Goal: Book appointment/travel/reservation

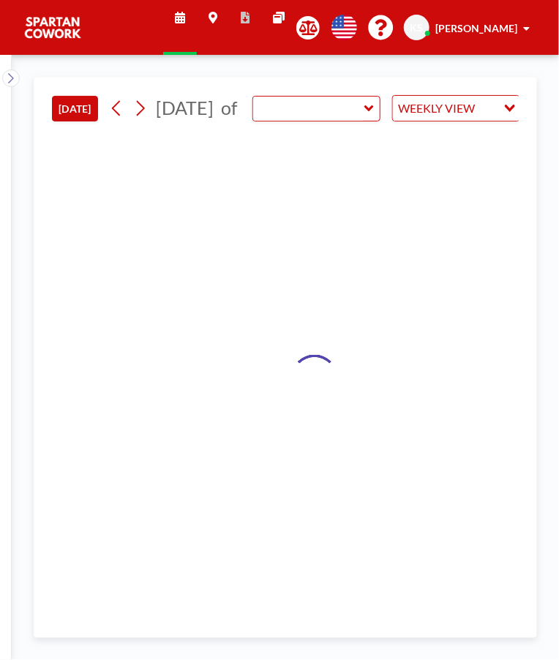
type input "Meeting Room"
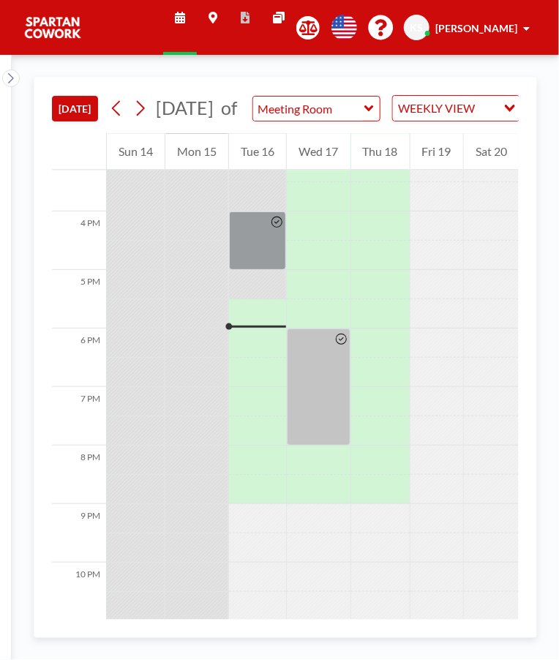
scroll to position [904, 0]
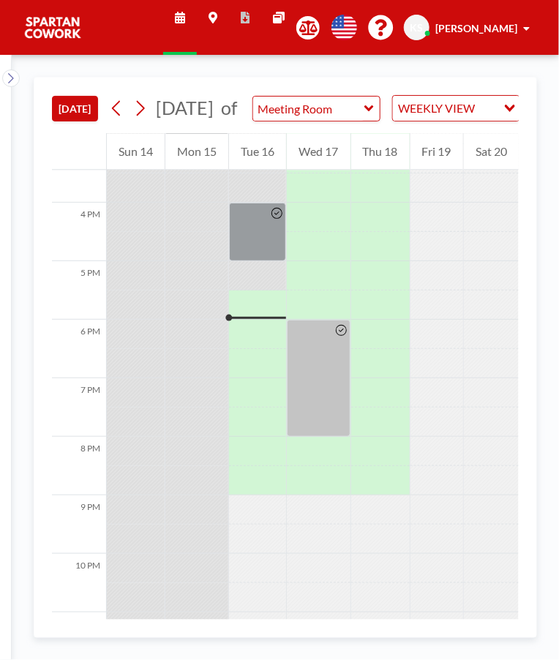
click at [266, 247] on div at bounding box center [257, 232] width 57 height 59
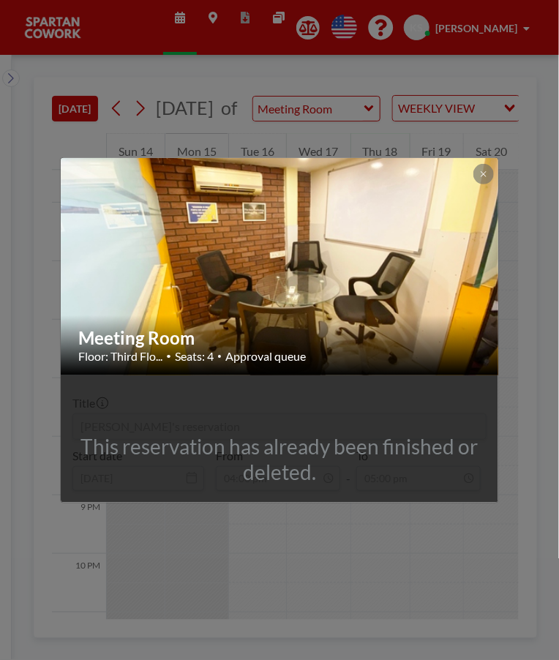
click at [482, 156] on div "Meeting Room Floor: Third Flo... • Seats: 4 • Approval queue This reservation h…" at bounding box center [279, 330] width 559 height 660
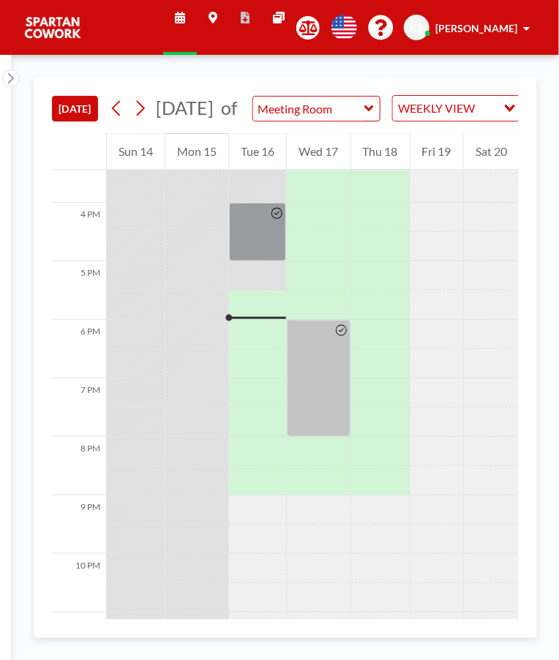
click at [252, 320] on div at bounding box center [257, 305] width 57 height 29
click at [234, 320] on div at bounding box center [257, 305] width 57 height 29
click at [246, 320] on div at bounding box center [257, 305] width 57 height 29
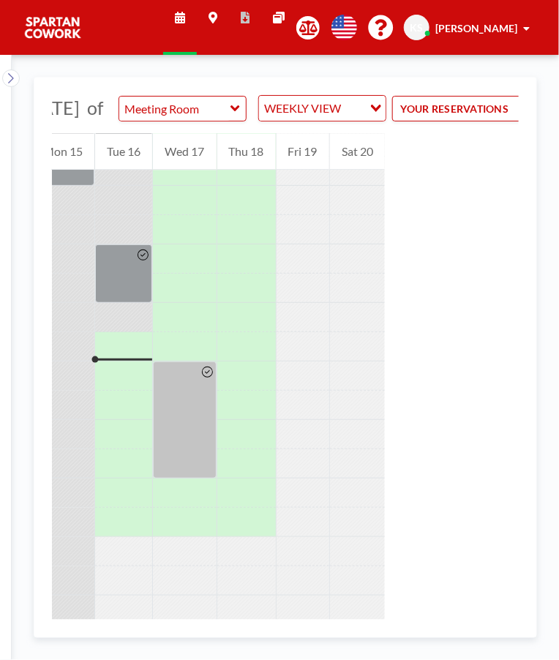
scroll to position [0, 185]
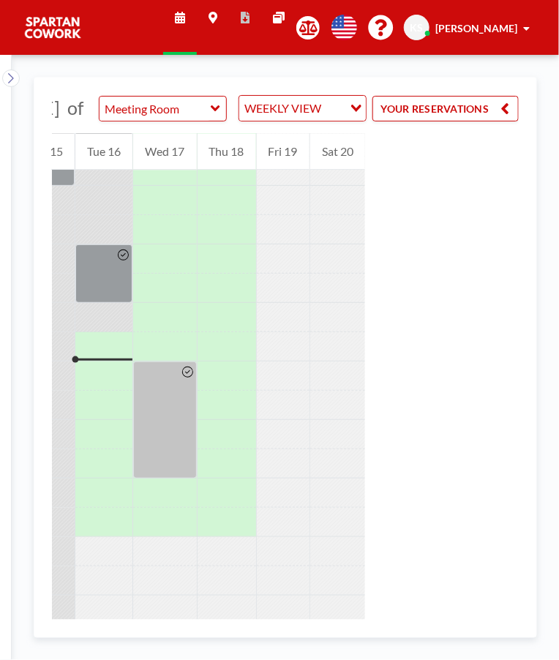
click at [486, 121] on button "YOUR RESERVATIONS" at bounding box center [446, 109] width 146 height 26
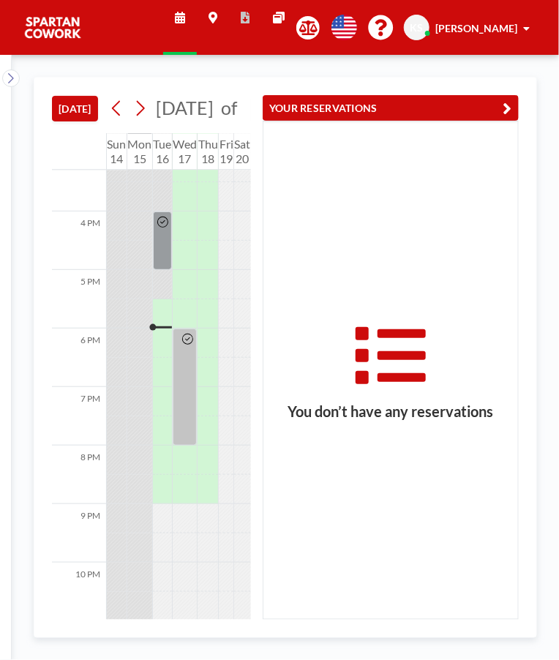
scroll to position [904, 0]
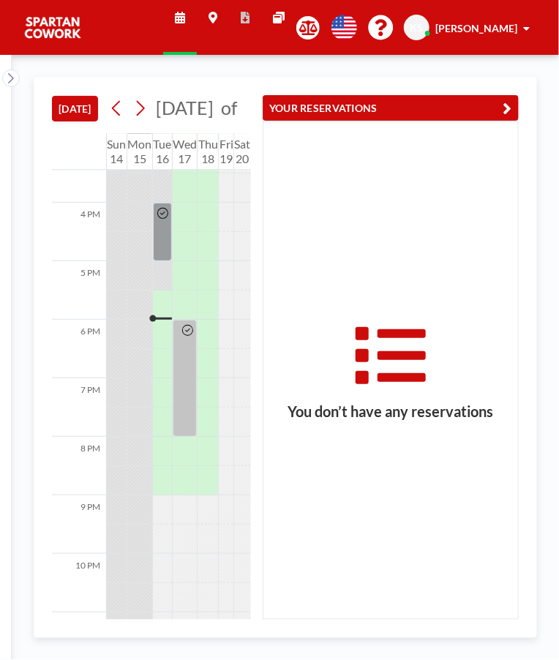
click at [160, 245] on div at bounding box center [162, 231] width 17 height 57
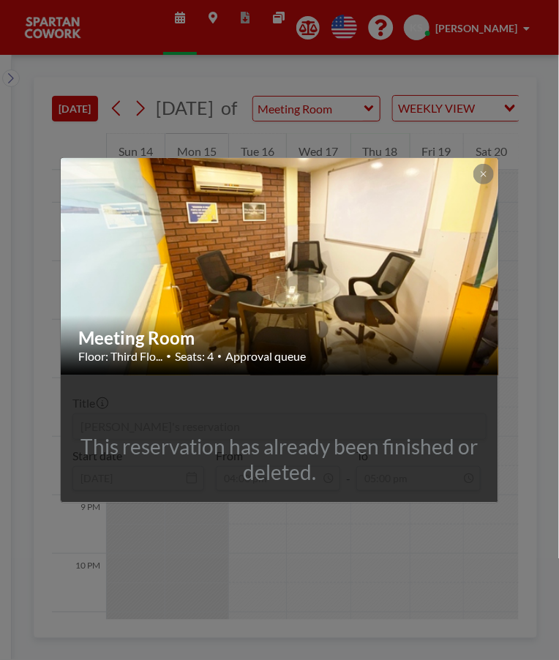
click at [323, 278] on img at bounding box center [280, 266] width 439 height 329
click at [481, 167] on button at bounding box center [484, 174] width 20 height 20
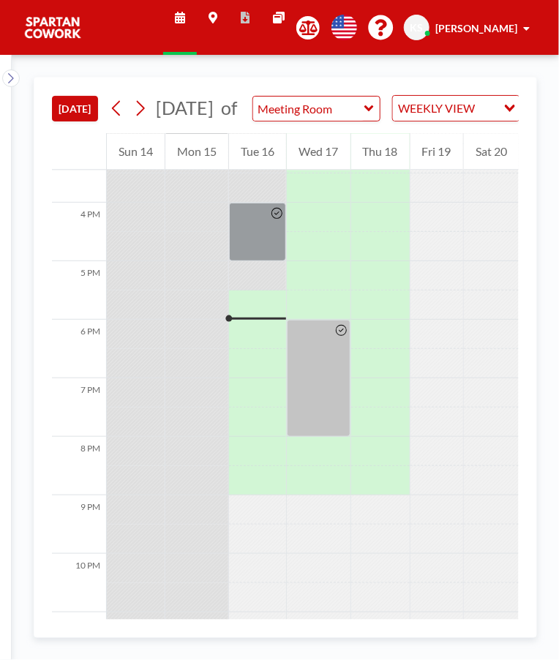
click at [250, 320] on div at bounding box center [257, 305] width 57 height 29
click at [265, 247] on div at bounding box center [257, 232] width 57 height 59
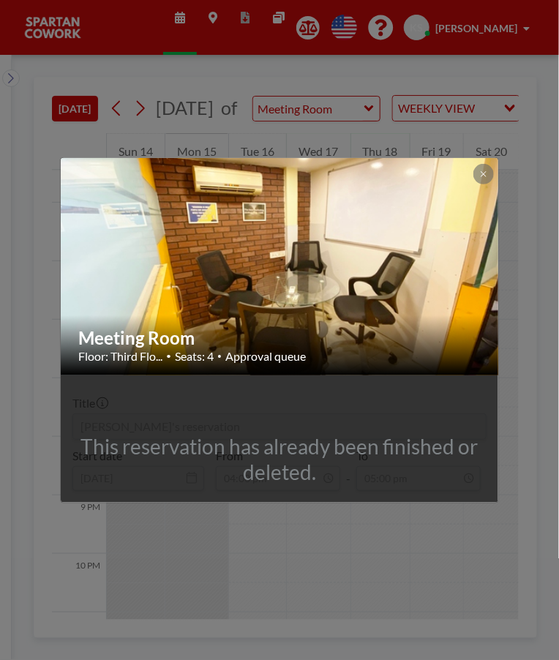
click at [477, 173] on button at bounding box center [484, 174] width 20 height 20
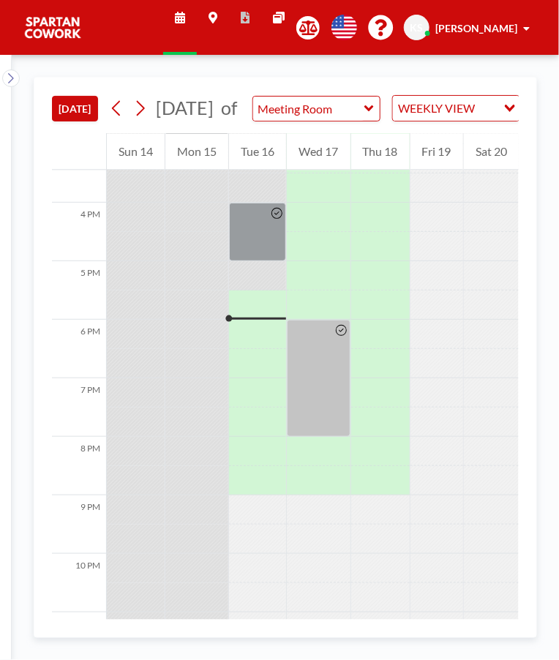
click at [249, 257] on div at bounding box center [257, 232] width 57 height 59
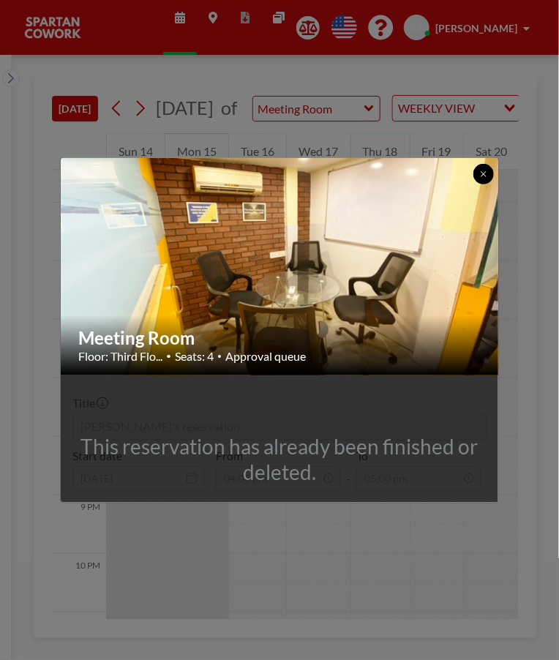
click at [483, 173] on icon at bounding box center [483, 173] width 5 height 5
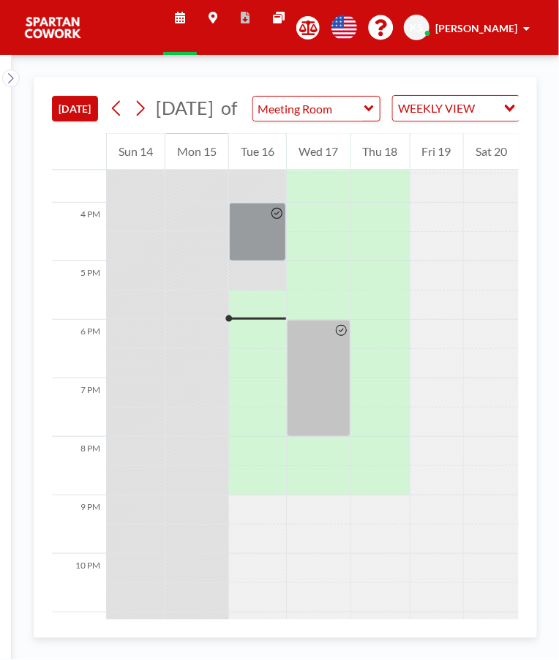
click at [345, 336] on icon at bounding box center [341, 330] width 11 height 11
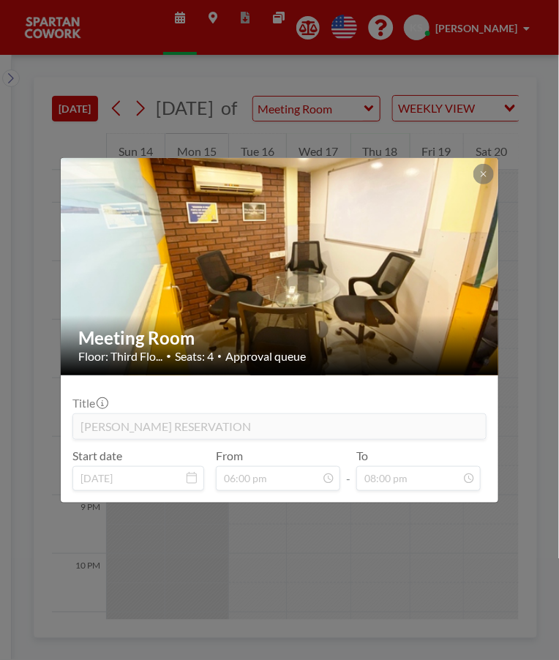
click at [483, 173] on icon at bounding box center [483, 173] width 5 height 5
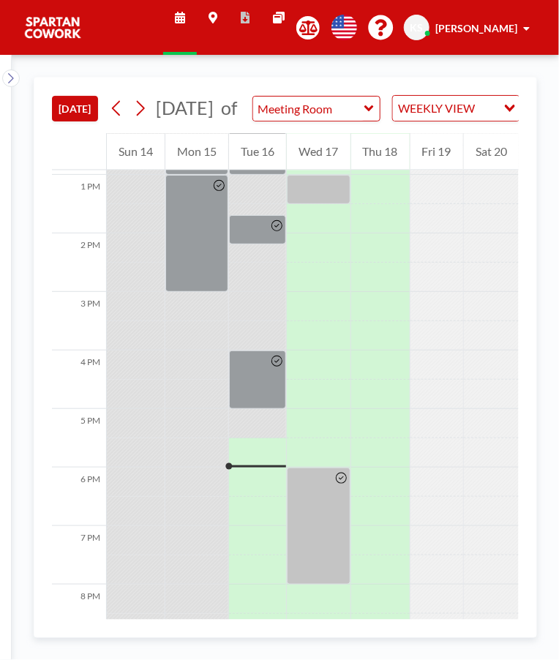
scroll to position [756, 0]
click at [281, 231] on icon at bounding box center [277, 225] width 11 height 11
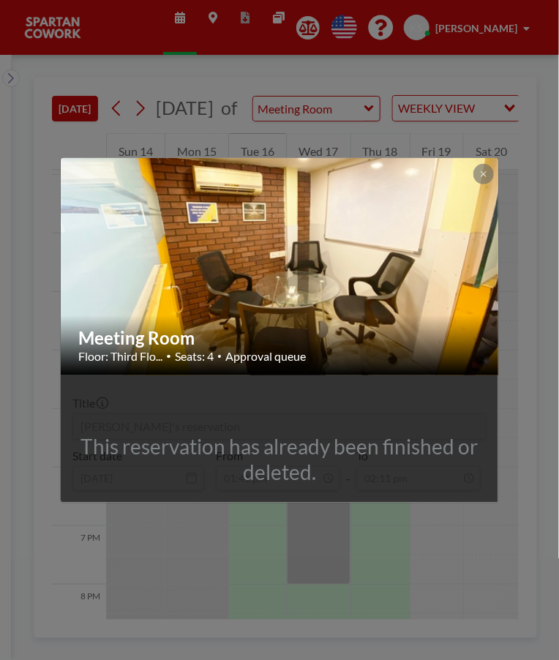
click at [493, 179] on div at bounding box center [484, 174] width 20 height 20
click at [477, 172] on button at bounding box center [484, 174] width 20 height 20
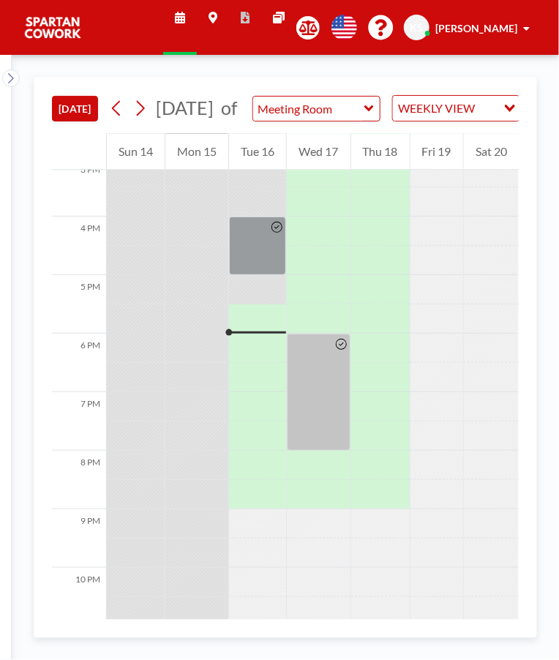
scroll to position [892, 0]
click at [251, 331] on div at bounding box center [257, 316] width 57 height 29
click at [89, 366] on div "6 PM" at bounding box center [79, 361] width 54 height 59
click at [98, 362] on div "6 PM" at bounding box center [79, 361] width 54 height 59
click at [269, 235] on div at bounding box center [277, 225] width 17 height 20
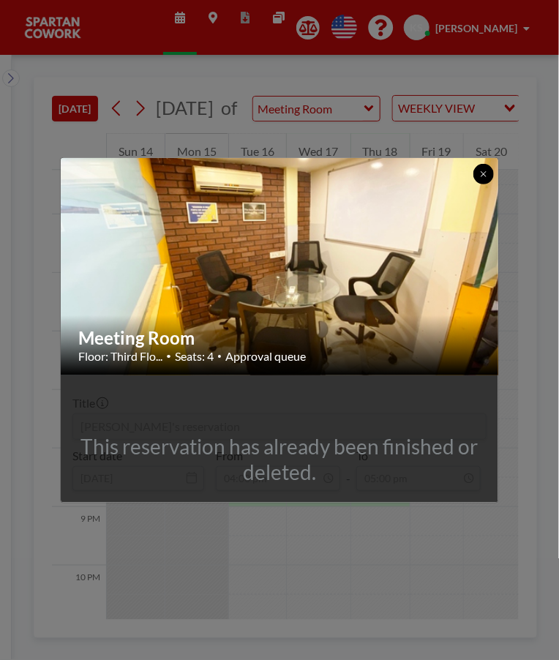
click at [492, 171] on button at bounding box center [484, 174] width 20 height 20
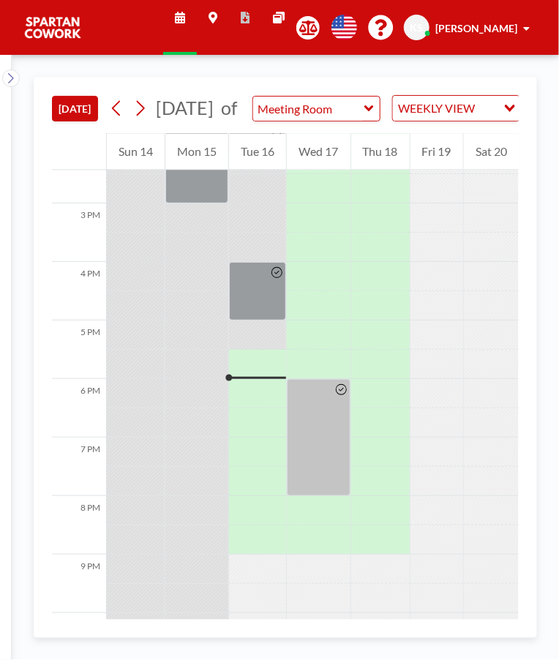
scroll to position [831, 0]
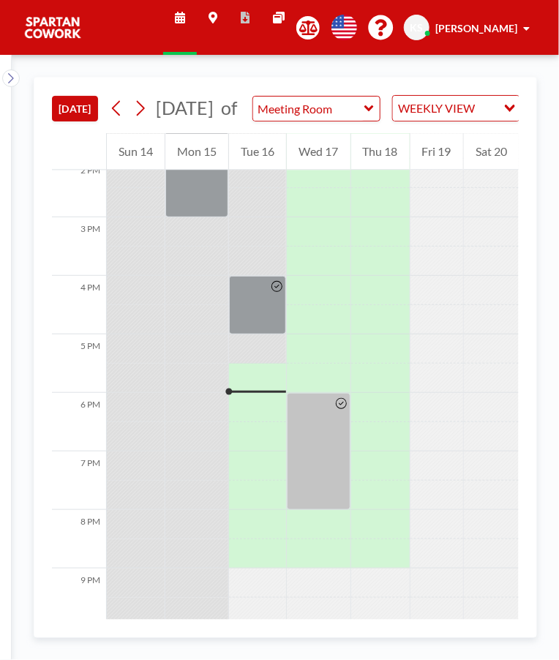
click at [264, 315] on div at bounding box center [257, 305] width 57 height 59
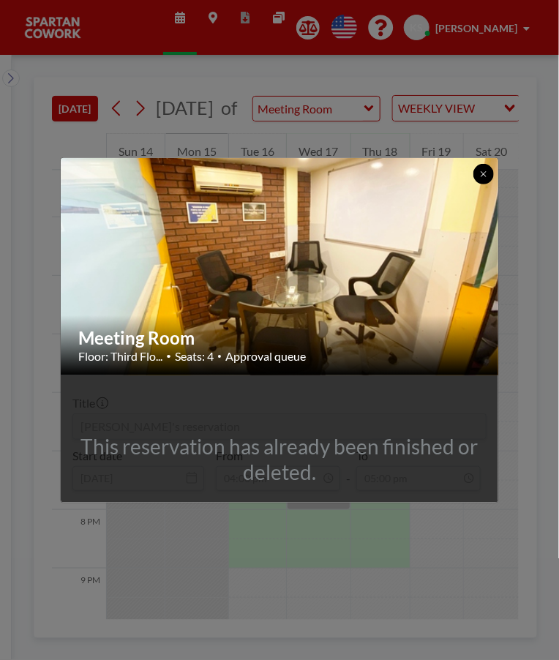
click at [493, 171] on button at bounding box center [484, 174] width 20 height 20
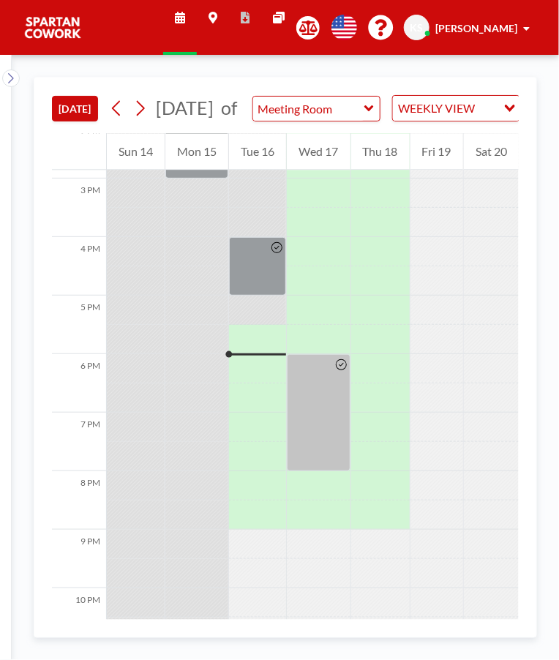
scroll to position [888, 0]
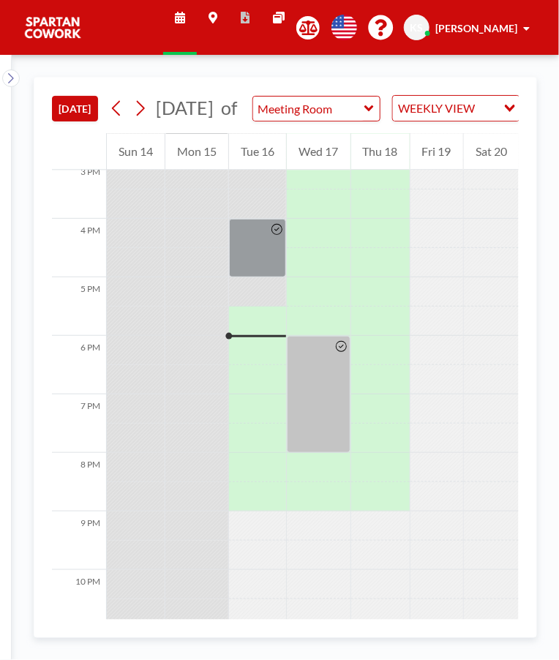
click at [261, 168] on div "Tue 16" at bounding box center [257, 151] width 57 height 37
